Goal: Find specific page/section: Find specific page/section

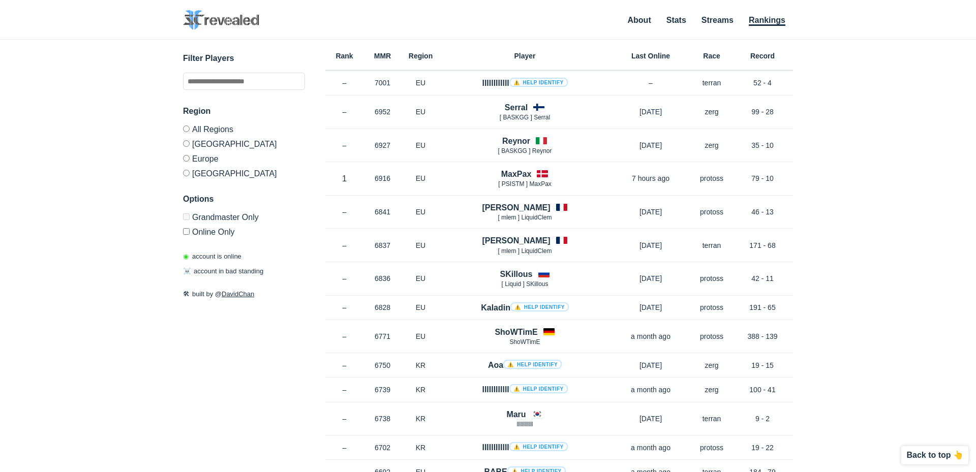
click at [192, 164] on label "Europe" at bounding box center [244, 158] width 122 height 15
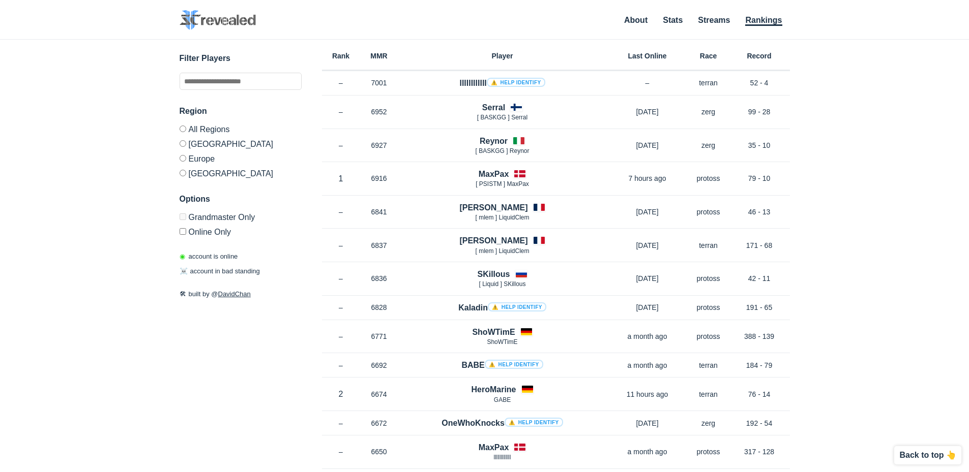
click at [203, 236] on label "Online Only" at bounding box center [241, 230] width 122 height 12
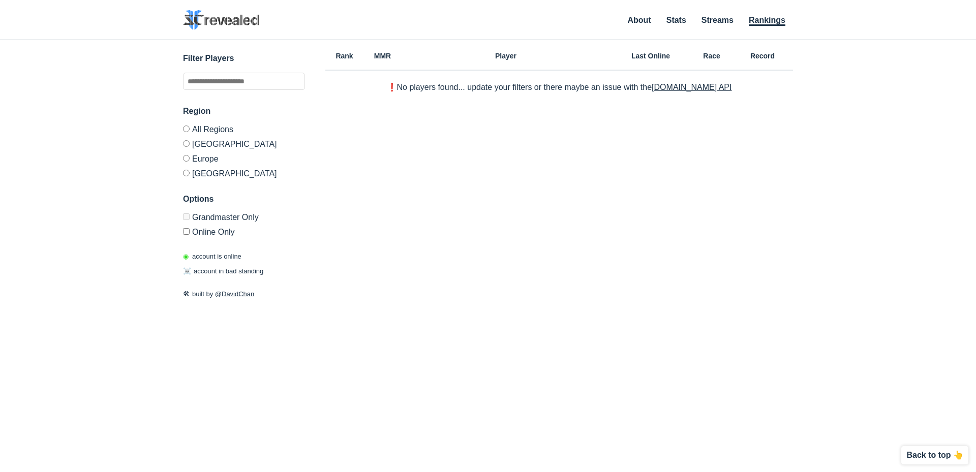
click at [204, 236] on label "Online Only" at bounding box center [244, 230] width 122 height 12
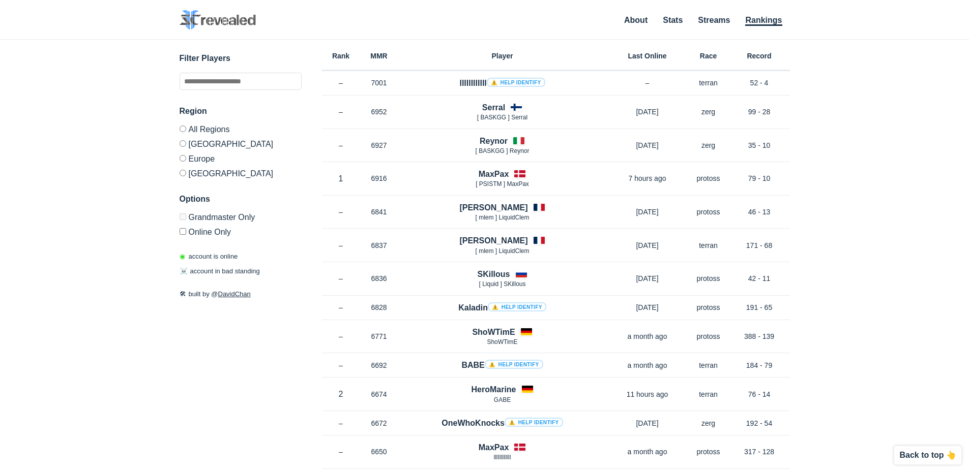
click at [211, 145] on label "[GEOGRAPHIC_DATA]" at bounding box center [241, 143] width 122 height 15
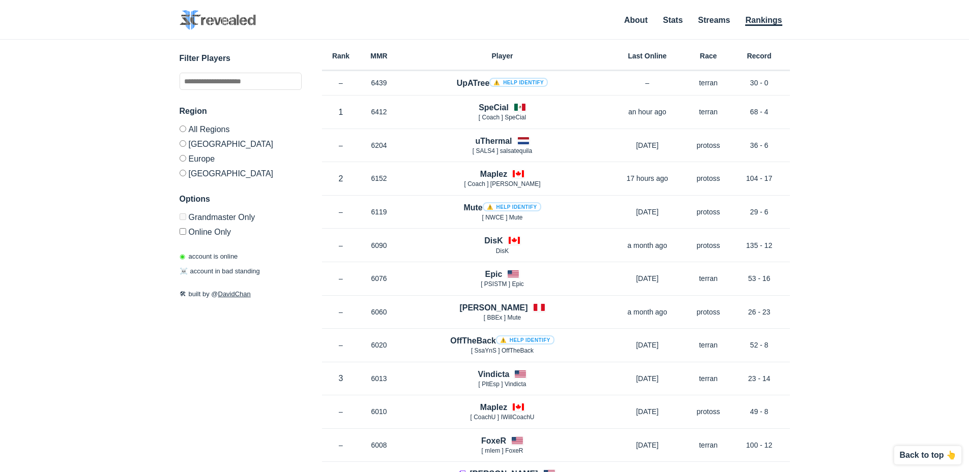
click at [218, 231] on label "Online Only" at bounding box center [241, 230] width 122 height 12
